Goal: Task Accomplishment & Management: Complete application form

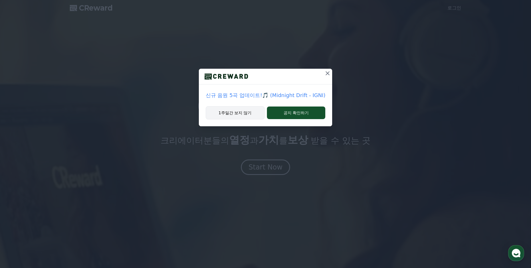
click at [239, 114] on button "1주일간 보지 않기" at bounding box center [235, 112] width 59 height 13
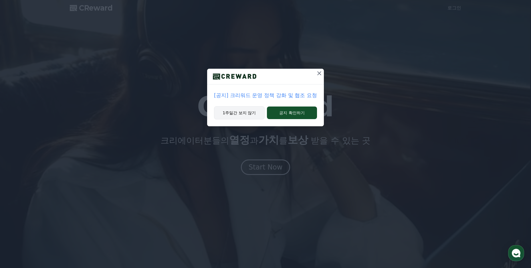
click at [243, 111] on button "1주일간 보지 않기" at bounding box center [239, 112] width 51 height 13
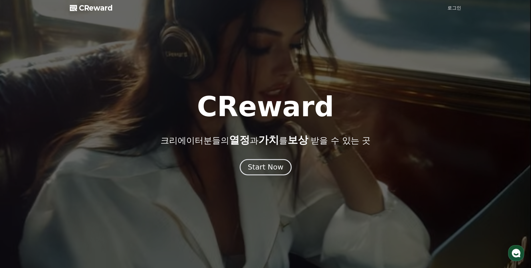
click at [265, 168] on div "Start Now" at bounding box center [266, 167] width 36 height 10
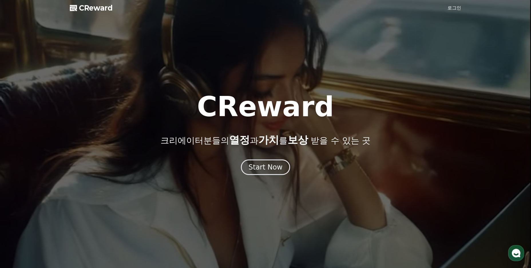
click at [452, 9] on link "로그인" at bounding box center [455, 8] width 14 height 7
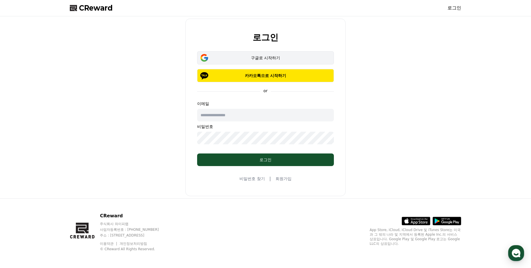
click at [270, 56] on div "구글로 시작하기" at bounding box center [266, 58] width 120 height 6
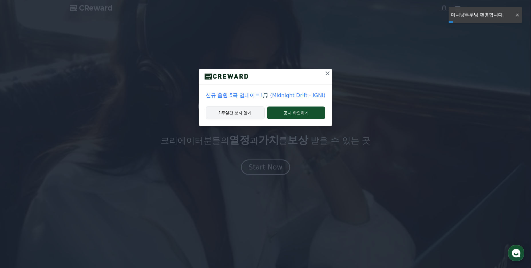
click at [244, 112] on button "1주일간 보지 않기" at bounding box center [235, 112] width 59 height 13
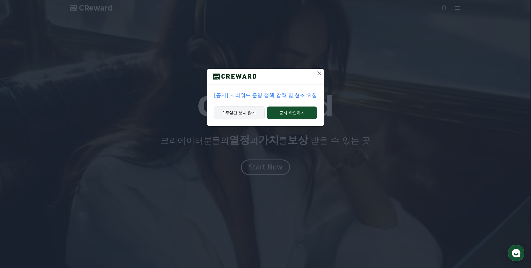
click at [241, 113] on button "1주일간 보지 않기" at bounding box center [239, 112] width 51 height 13
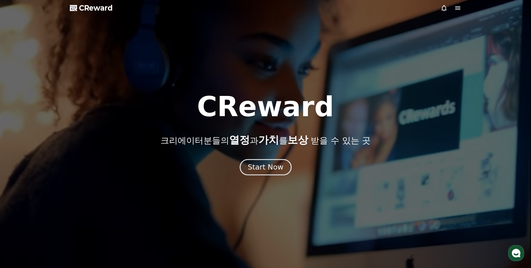
click at [266, 169] on div "Start Now" at bounding box center [266, 167] width 36 height 10
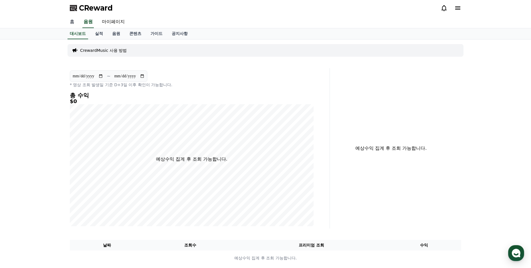
click at [68, 22] on link "홈" at bounding box center [72, 22] width 14 height 12
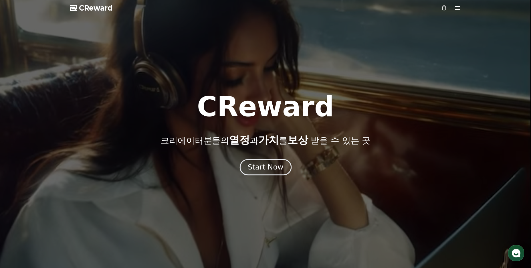
click at [267, 170] on div "Start Now" at bounding box center [266, 167] width 36 height 10
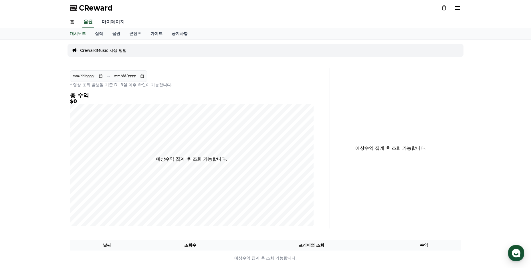
click at [116, 23] on link "마이페이지" at bounding box center [113, 22] width 32 height 12
select select "**********"
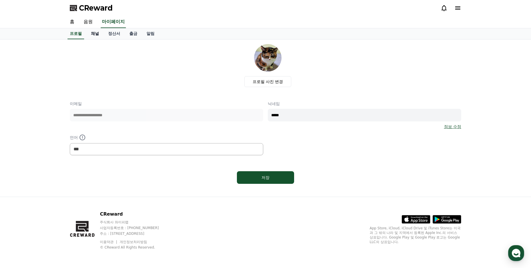
click at [94, 34] on link "채널" at bounding box center [94, 33] width 17 height 11
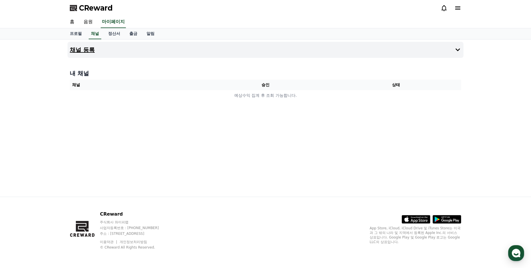
click at [246, 51] on button "채널 등록" at bounding box center [266, 50] width 396 height 16
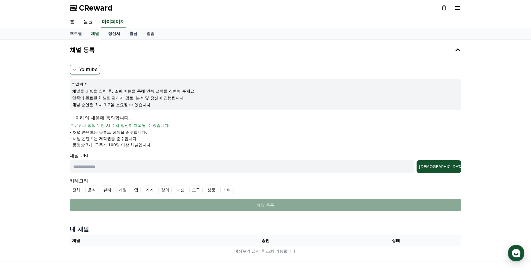
click at [92, 167] on input "text" at bounding box center [242, 166] width 345 height 13
paste input "**********"
type input "**********"
click at [451, 167] on div "[DEMOGRAPHIC_DATA]" at bounding box center [439, 167] width 40 height 6
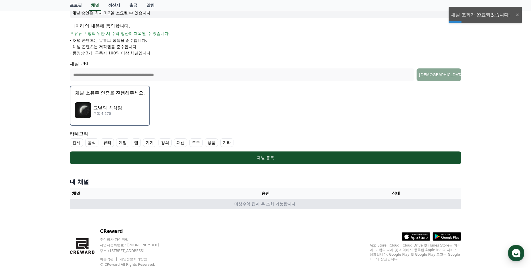
scroll to position [109, 0]
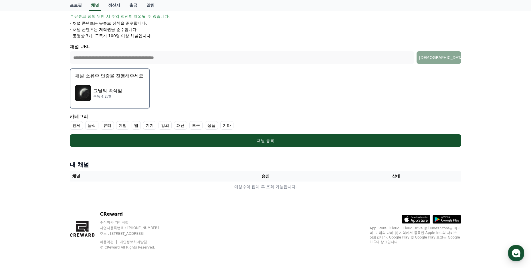
click at [226, 126] on label "기타" at bounding box center [226, 125] width 13 height 9
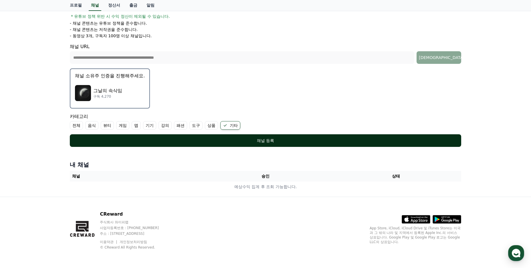
click at [263, 141] on div "채널 등록" at bounding box center [265, 141] width 369 height 6
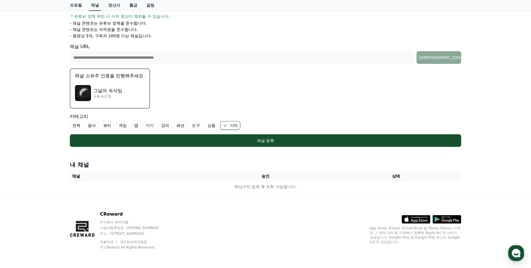
click at [105, 79] on button "채널 소유주 인증을 진행해주세요. 그날의 속삭임 구독 4,270" at bounding box center [110, 88] width 80 height 40
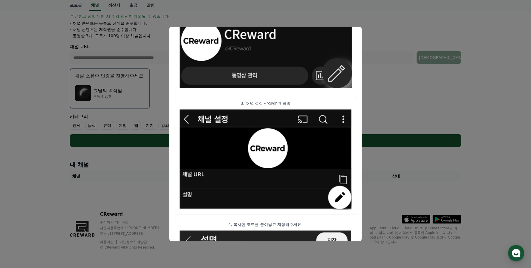
scroll to position [0, 0]
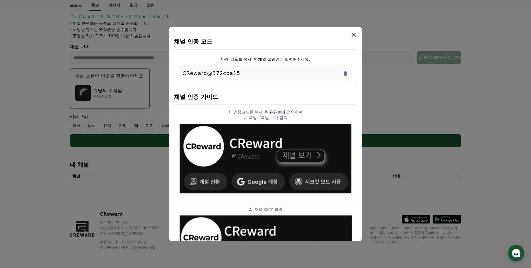
drag, startPoint x: 182, startPoint y: 73, endPoint x: 242, endPoint y: 72, distance: 59.9
click at [242, 72] on div "CReward@372cba15" at bounding box center [266, 73] width 174 height 15
copy p "CReward@372cba15"
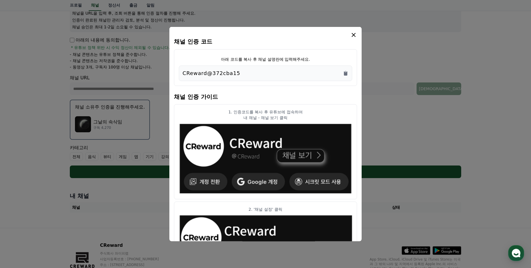
scroll to position [52, 0]
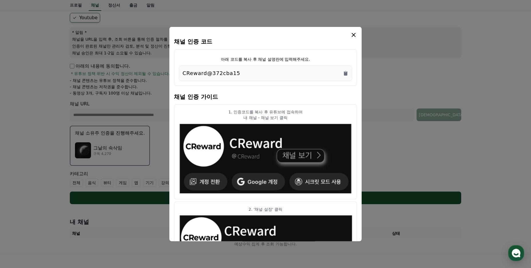
copy p "CReward@372cba15"
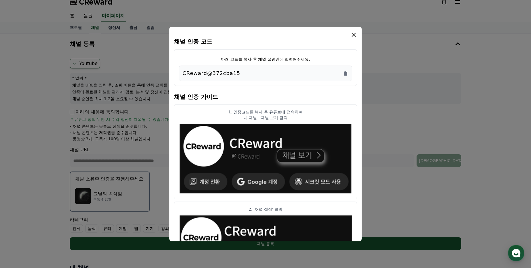
scroll to position [0, 0]
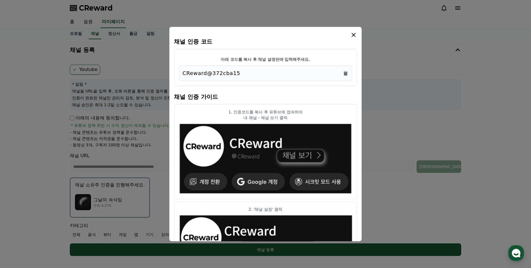
click at [353, 35] on icon "modal" at bounding box center [354, 35] width 4 height 4
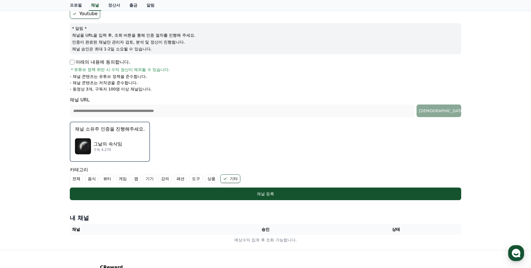
scroll to position [86, 0]
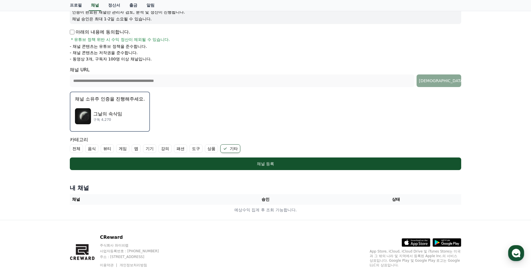
click at [218, 110] on form "**********" at bounding box center [266, 74] width 392 height 191
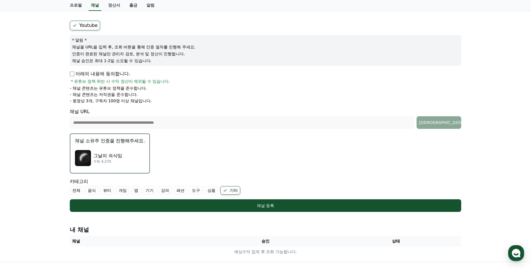
scroll to position [0, 0]
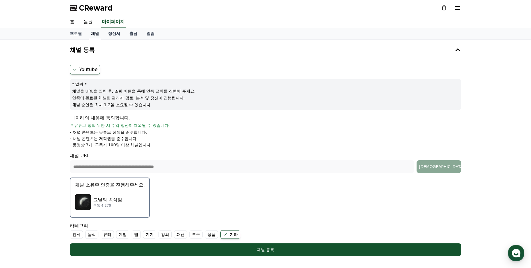
click at [95, 33] on link "채널" at bounding box center [95, 33] width 13 height 11
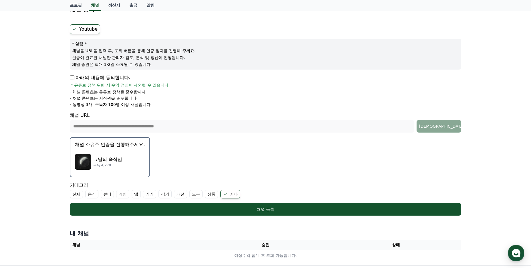
scroll to position [57, 0]
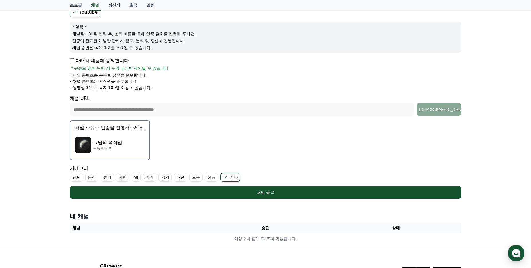
click at [183, 146] on form "**********" at bounding box center [266, 102] width 392 height 191
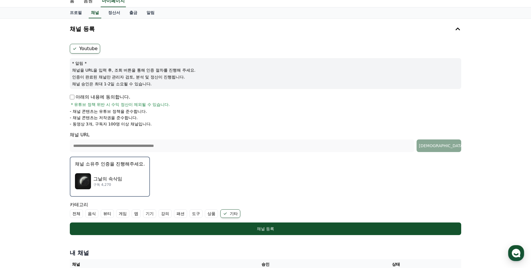
scroll to position [0, 0]
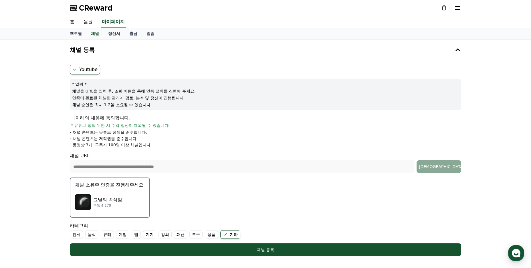
click at [75, 35] on link "프로필" at bounding box center [75, 33] width 21 height 11
select select "**********"
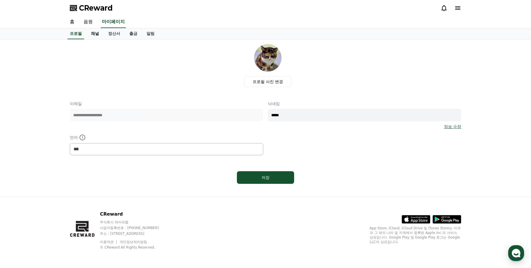
click at [95, 32] on link "채널" at bounding box center [94, 33] width 17 height 11
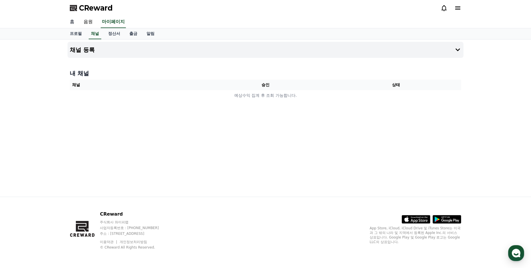
click at [72, 24] on link "홈" at bounding box center [72, 22] width 14 height 12
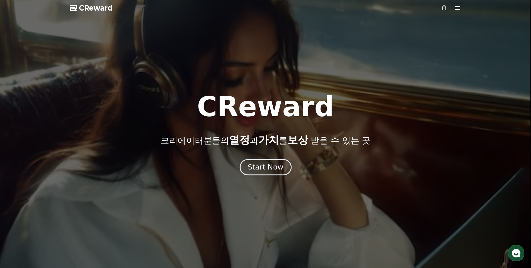
click at [262, 166] on div "Start Now" at bounding box center [266, 167] width 36 height 10
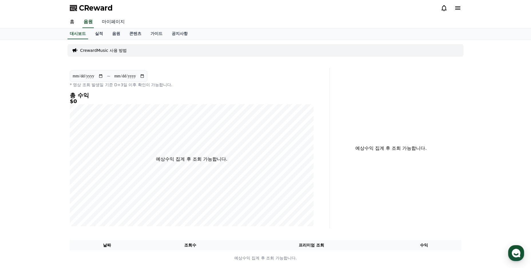
click at [114, 23] on link "마이페이지" at bounding box center [113, 22] width 32 height 12
select select "**********"
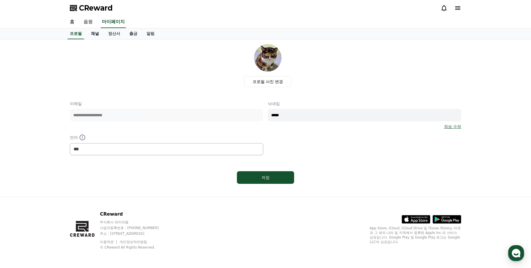
click at [92, 32] on link "채널" at bounding box center [94, 33] width 17 height 11
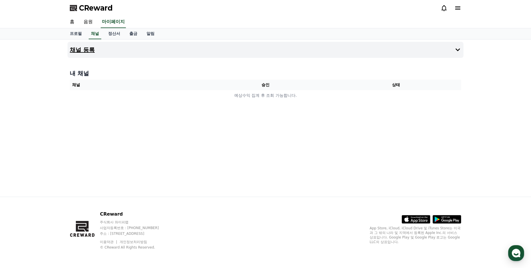
click at [450, 51] on button "채널 등록" at bounding box center [266, 50] width 396 height 16
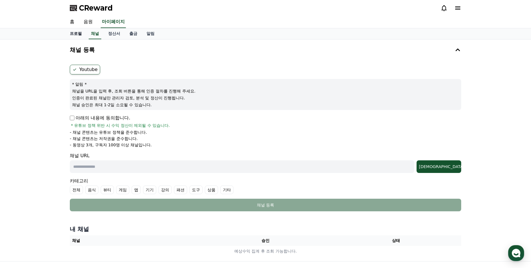
click at [73, 35] on link "프로필" at bounding box center [75, 33] width 21 height 11
select select "**********"
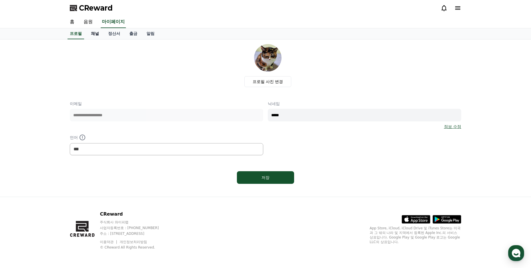
click at [93, 32] on link "채널" at bounding box center [94, 33] width 17 height 11
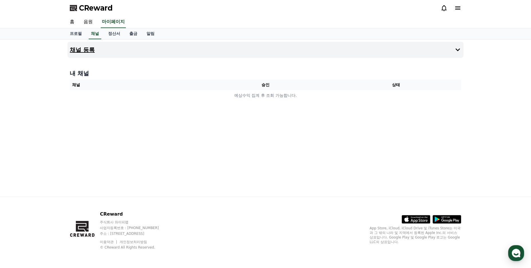
click at [457, 50] on icon at bounding box center [458, 49] width 7 height 7
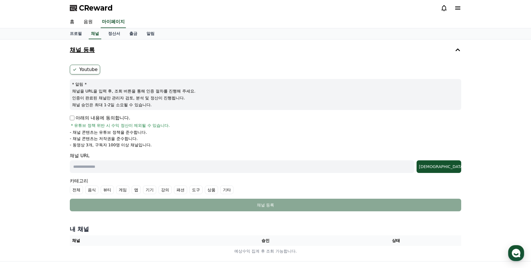
click at [202, 166] on input "text" at bounding box center [242, 166] width 345 height 13
paste input "**********"
type input "**********"
click at [450, 168] on div "[DEMOGRAPHIC_DATA]" at bounding box center [439, 167] width 40 height 6
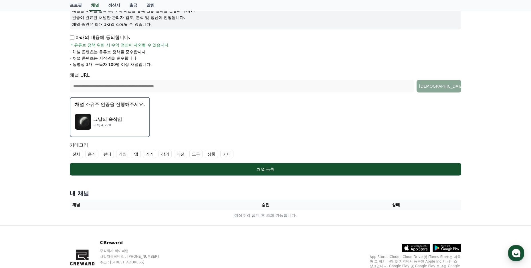
scroll to position [52, 0]
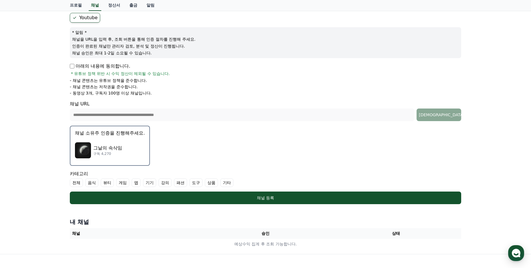
click at [109, 139] on div "그날의 속삭임 구독 4,270" at bounding box center [110, 150] width 70 height 23
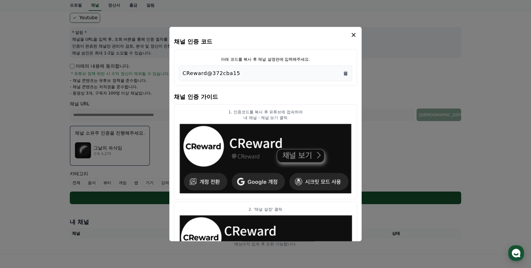
click at [354, 32] on icon "modal" at bounding box center [353, 34] width 7 height 7
click at [346, 73] on icon "Copy to clipboard" at bounding box center [345, 73] width 3 height 4
click at [354, 35] on icon "modal" at bounding box center [354, 35] width 4 height 4
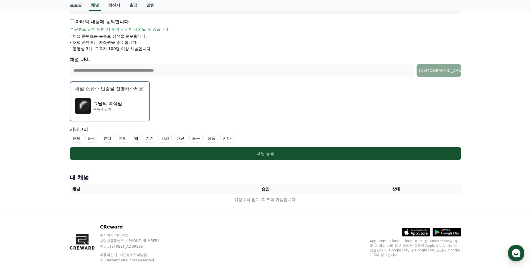
scroll to position [80, 0]
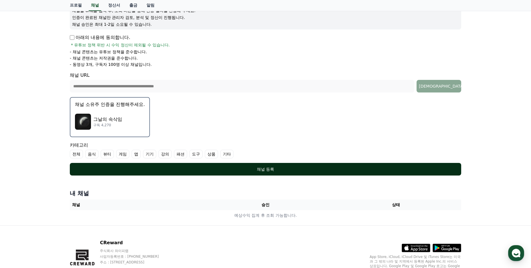
click at [265, 171] on div "채널 등록" at bounding box center [265, 169] width 369 height 6
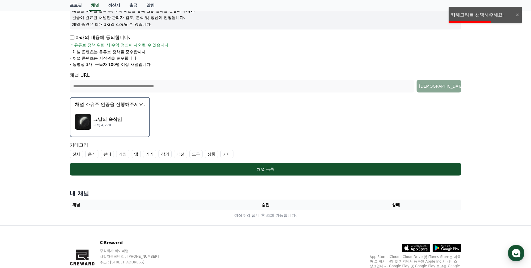
click at [226, 151] on label "기타" at bounding box center [226, 154] width 13 height 9
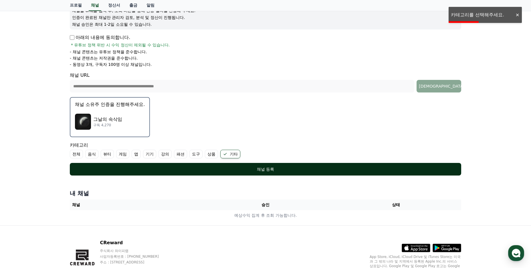
click at [269, 167] on div "채널 등록" at bounding box center [265, 169] width 369 height 6
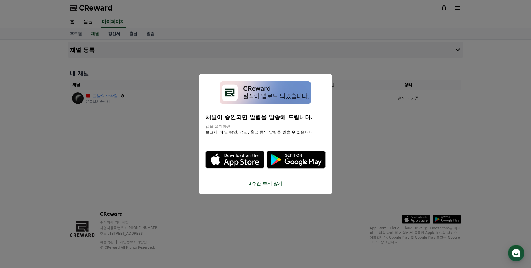
click at [368, 114] on button "close modal" at bounding box center [265, 134] width 531 height 268
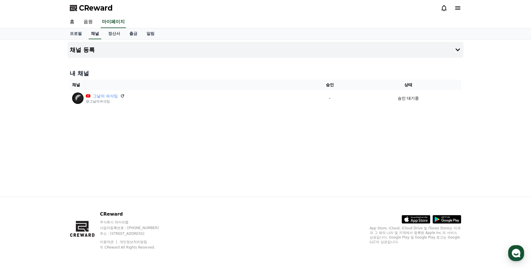
click at [93, 34] on link "채널" at bounding box center [95, 33] width 13 height 11
click at [228, 53] on button "채널 등록" at bounding box center [266, 50] width 396 height 16
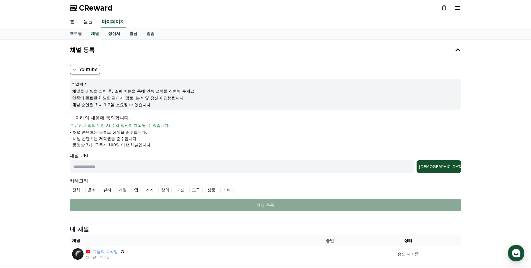
click at [72, 121] on p "아래의 내용에 동의합니다." at bounding box center [100, 118] width 60 height 7
click at [155, 167] on input "text" at bounding box center [242, 166] width 345 height 13
paste input "**********"
type input "**********"
click at [451, 163] on button "[DEMOGRAPHIC_DATA]" at bounding box center [439, 166] width 45 height 13
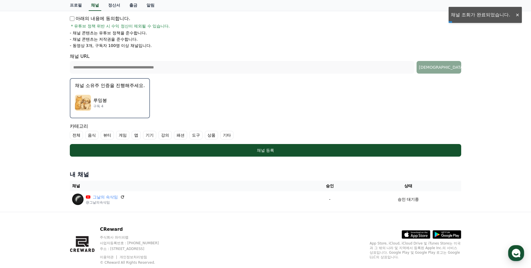
scroll to position [115, 0]
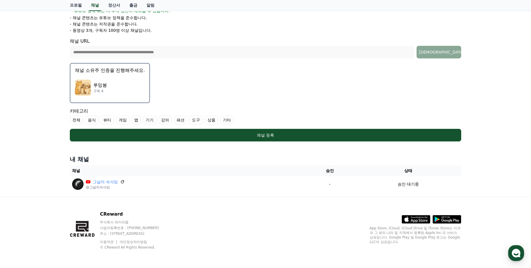
click at [228, 119] on label "기타" at bounding box center [226, 120] width 13 height 9
click at [104, 72] on p "채널 소유주 인증을 진행해주세요." at bounding box center [110, 70] width 70 height 7
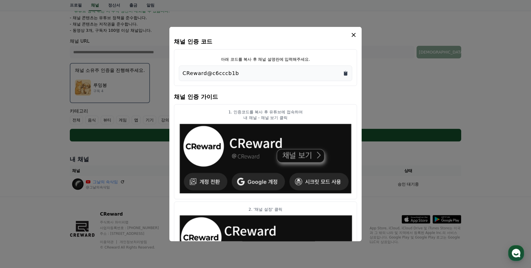
click at [347, 72] on icon "Copy to clipboard" at bounding box center [345, 73] width 3 height 4
click at [354, 36] on icon "modal" at bounding box center [353, 34] width 7 height 7
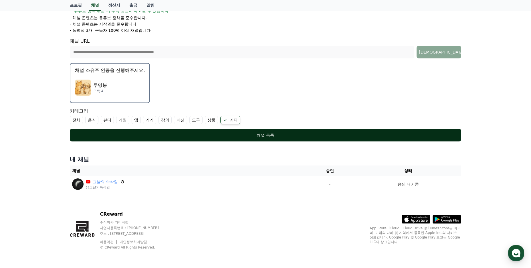
click at [265, 135] on div "채널 등록" at bounding box center [265, 135] width 369 height 6
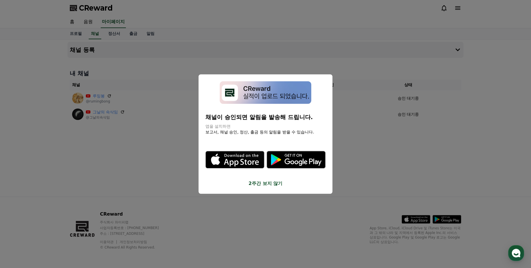
click at [356, 110] on button "close modal" at bounding box center [265, 134] width 531 height 268
